Goal: Check status: Check status

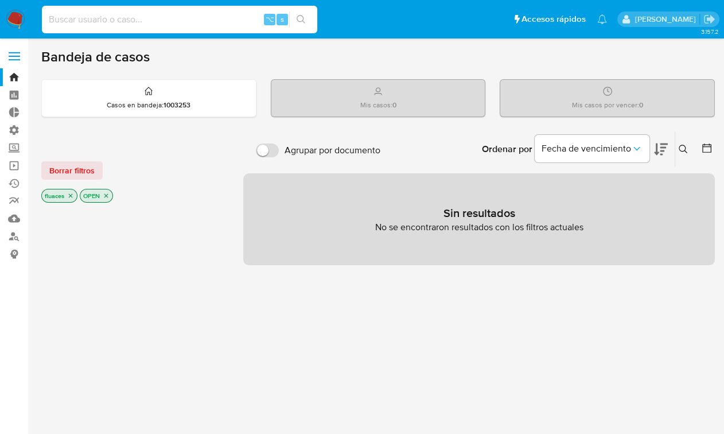
click at [220, 19] on input at bounding box center [179, 19] width 275 height 15
paste input "2267562987"
type input "2267562987"
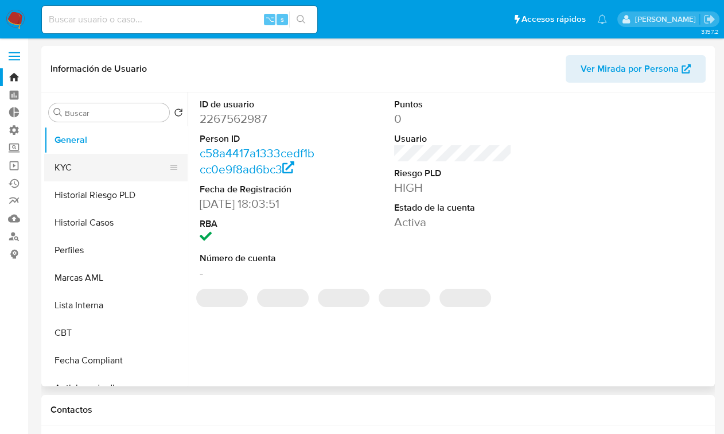
select select "10"
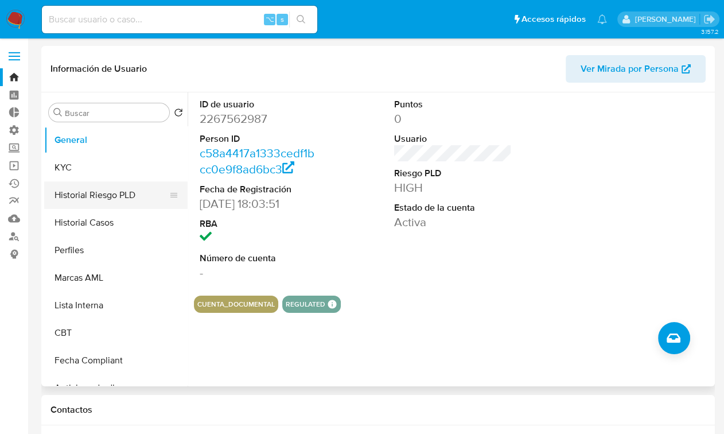
click at [96, 190] on button "Historial Riesgo PLD" at bounding box center [111, 195] width 134 height 28
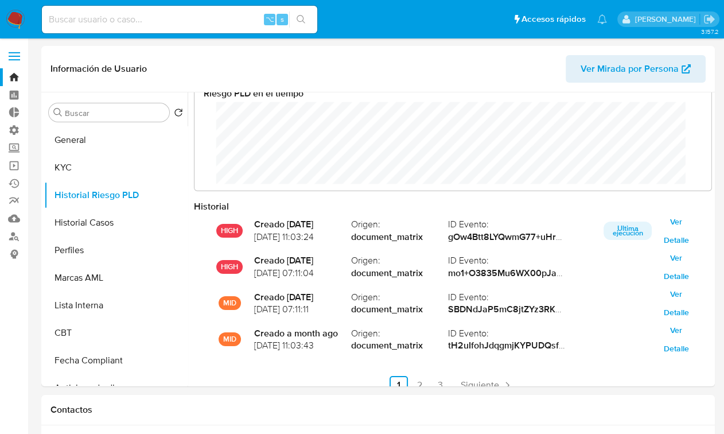
scroll to position [20, 0]
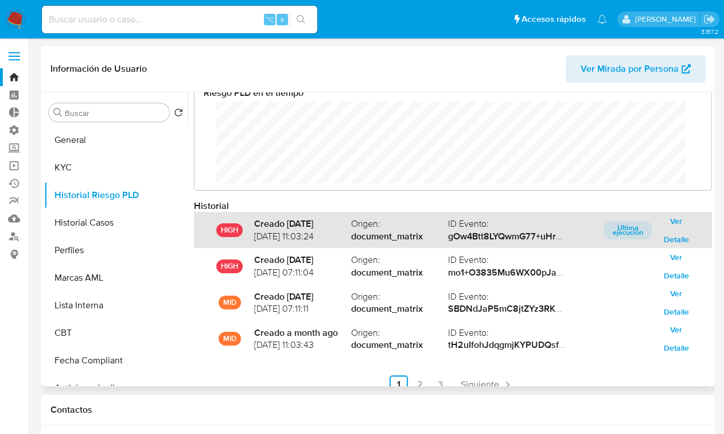
click at [675, 227] on span "Ver Detalle" at bounding box center [676, 230] width 33 height 16
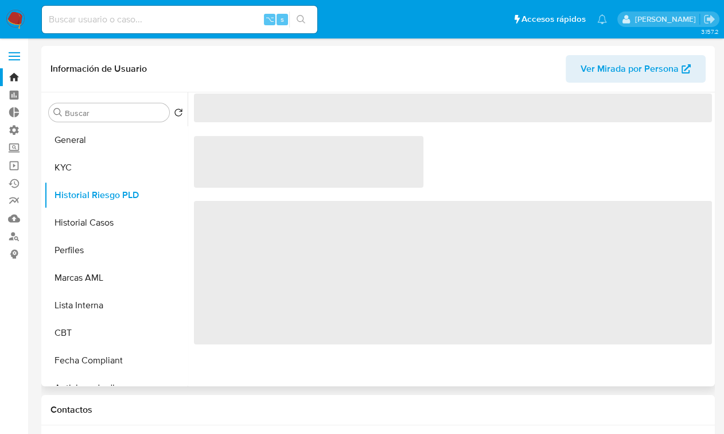
scroll to position [0, 0]
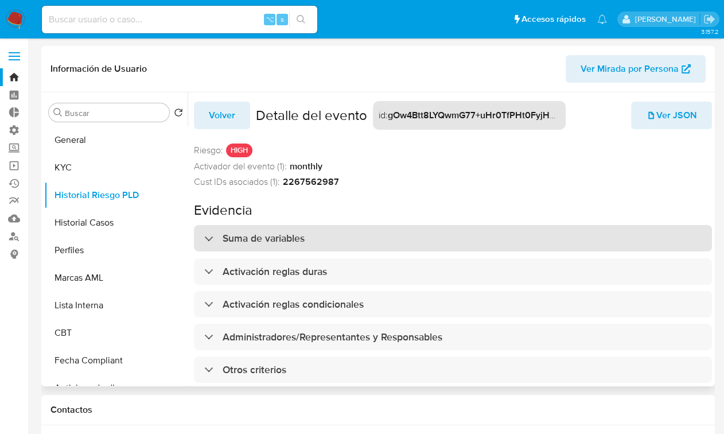
click at [409, 238] on div "Suma de variables" at bounding box center [453, 238] width 518 height 26
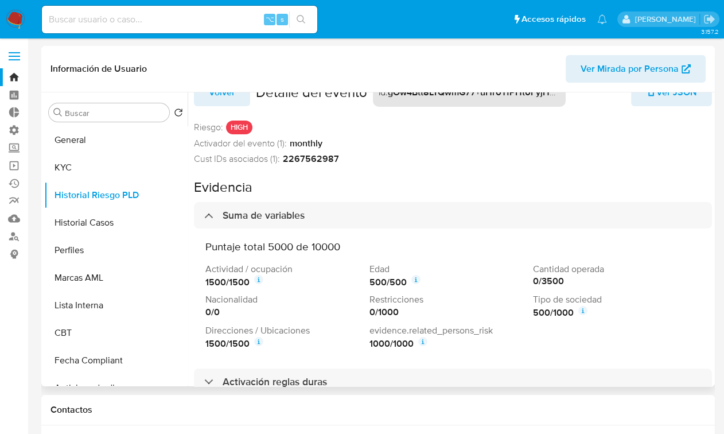
scroll to position [23, 0]
click at [450, 328] on p "evidence.related_persons_risk" at bounding box center [448, 330] width 159 height 13
drag, startPoint x: 450, startPoint y: 328, endPoint x: 379, endPoint y: 329, distance: 71.1
click at [379, 329] on p "evidence.related_persons_risk" at bounding box center [448, 330] width 159 height 13
